Goal: Information Seeking & Learning: Learn about a topic

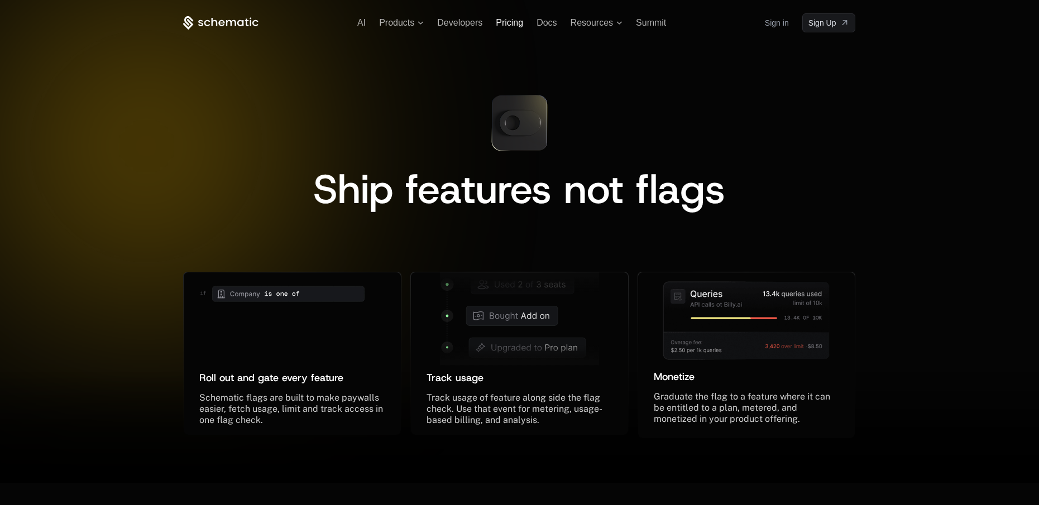
click at [503, 20] on span "Pricing" at bounding box center [509, 22] width 27 height 9
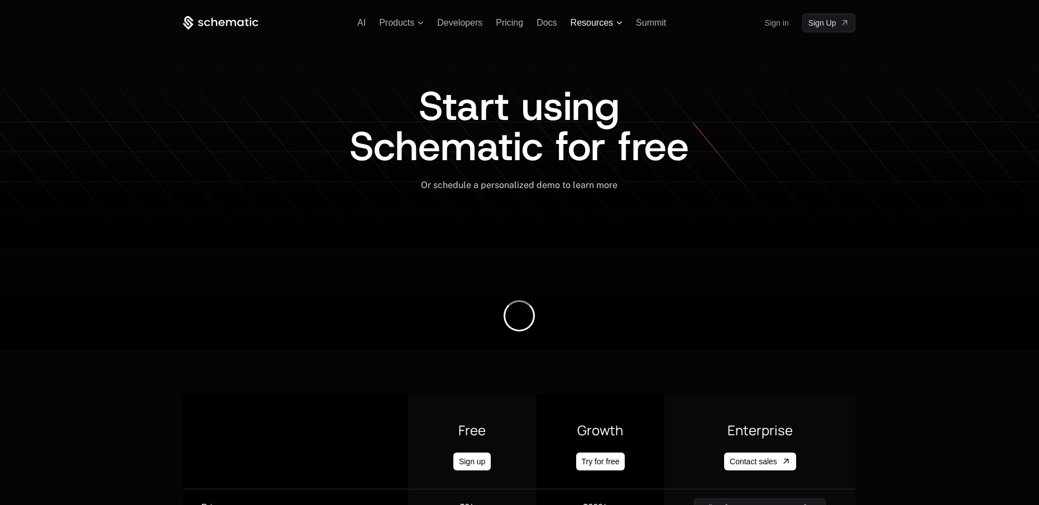
click at [579, 22] on span "Resources" at bounding box center [591, 23] width 42 height 10
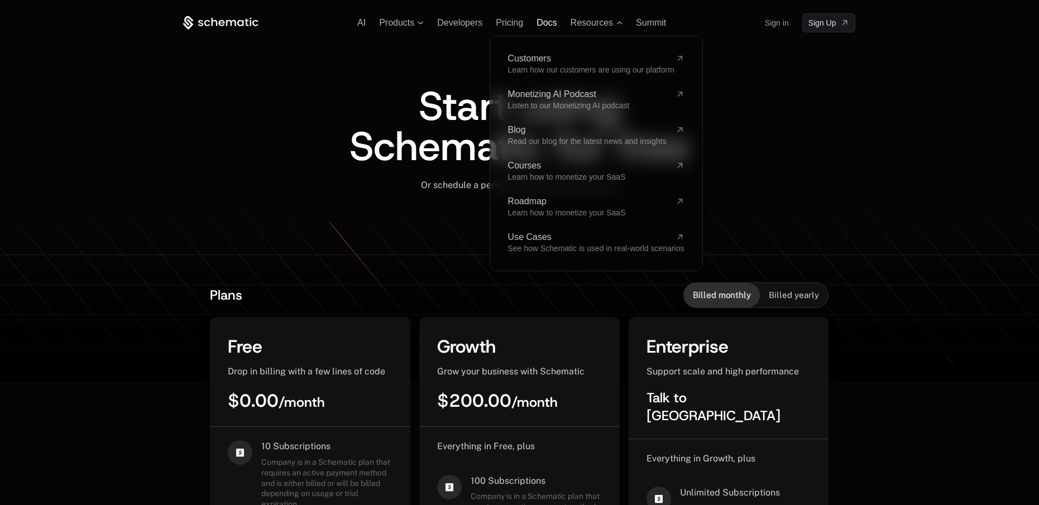
click at [540, 23] on span "Docs" at bounding box center [546, 22] width 20 height 9
click at [657, 19] on span "Summit" at bounding box center [651, 22] width 30 height 9
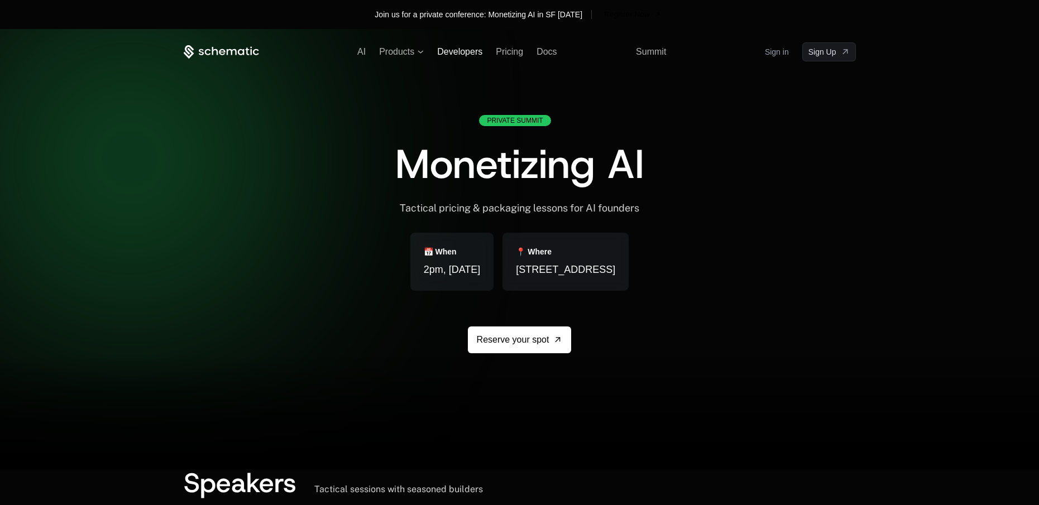
click at [440, 49] on span "Developers" at bounding box center [459, 51] width 45 height 9
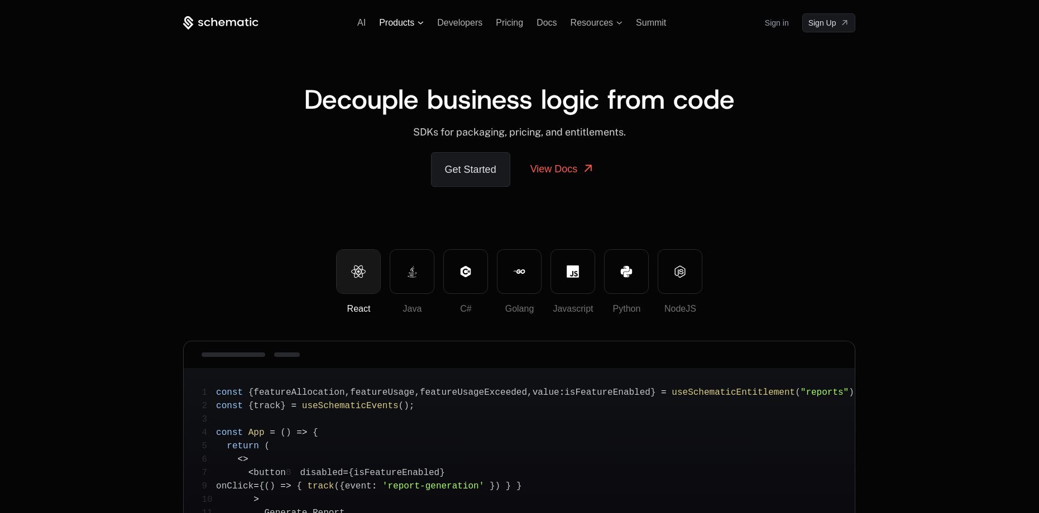
click at [414, 24] on span "Products" at bounding box center [396, 23] width 35 height 10
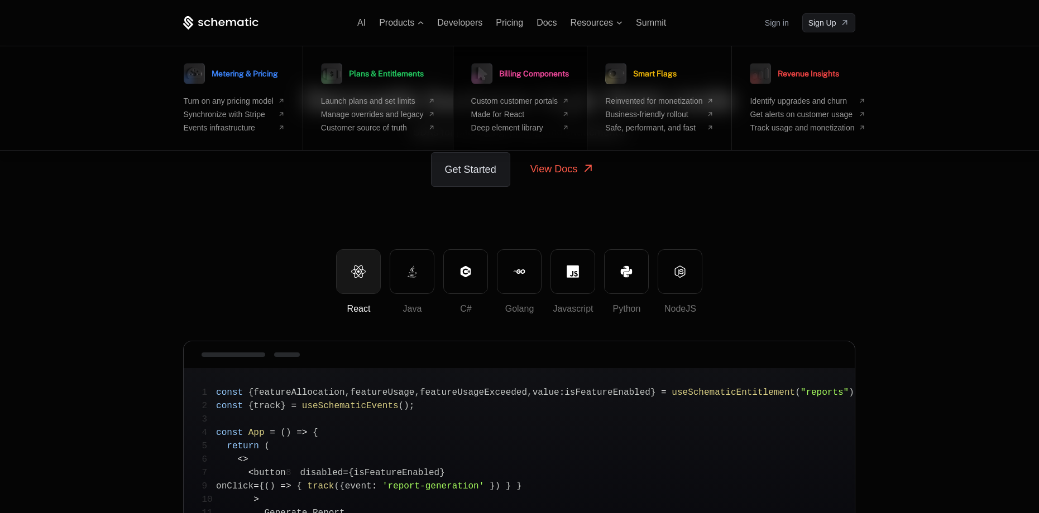
click at [541, 70] on span "Billing Components" at bounding box center [534, 74] width 70 height 8
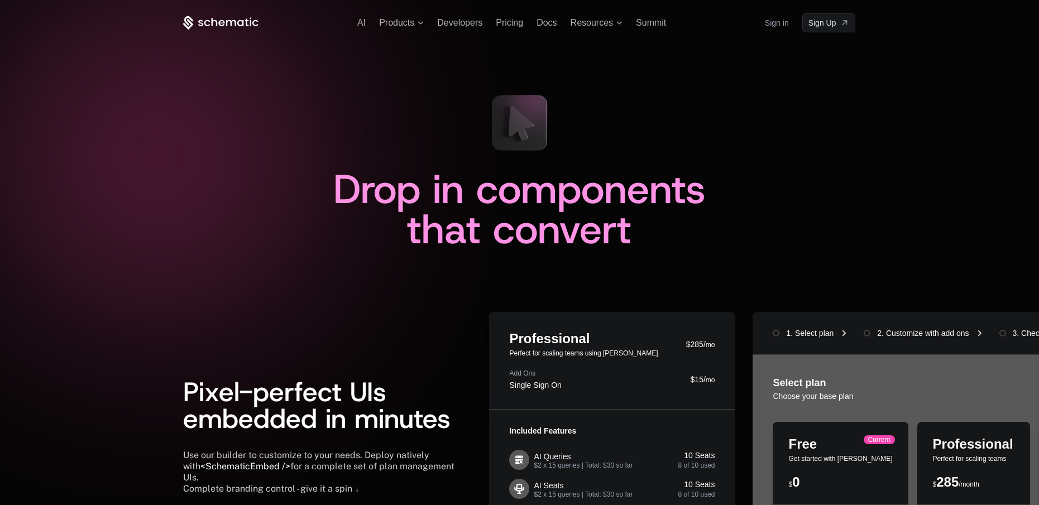
click at [369, 20] on ul "AI Products Developers Pricing Docs Resources Summit" at bounding box center [511, 23] width 309 height 10
click at [360, 23] on span "AI" at bounding box center [361, 22] width 8 height 9
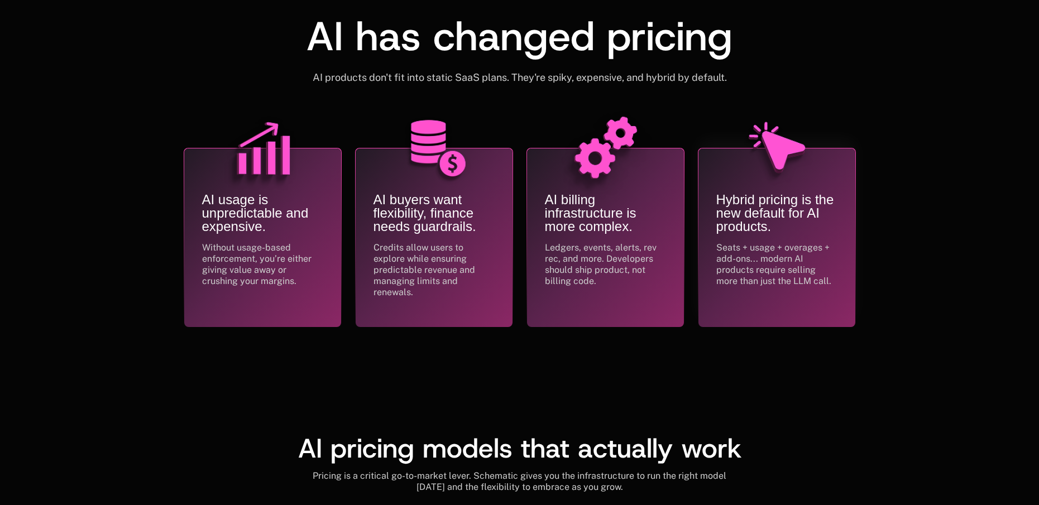
scroll to position [391, 0]
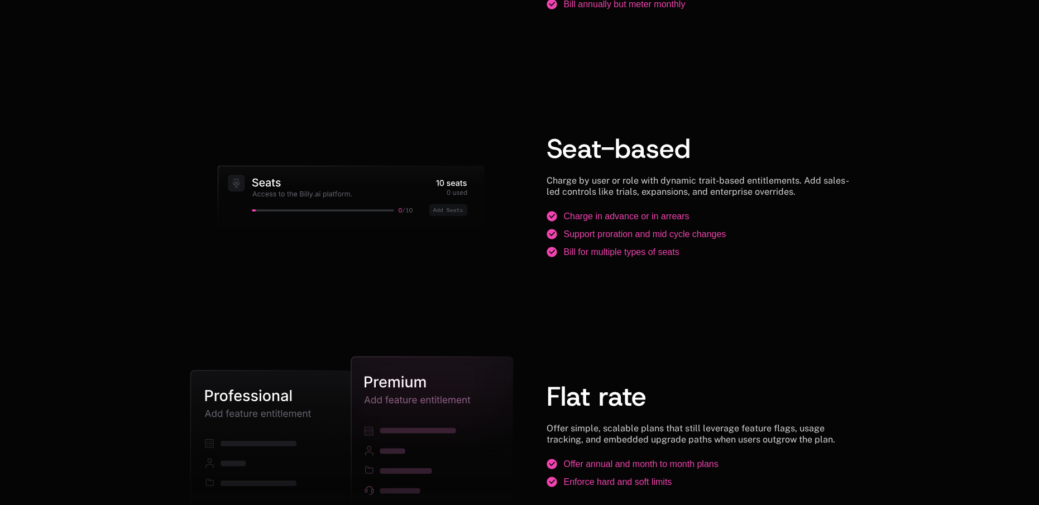
scroll to position [1674, 0]
